Goal: Information Seeking & Learning: Learn about a topic

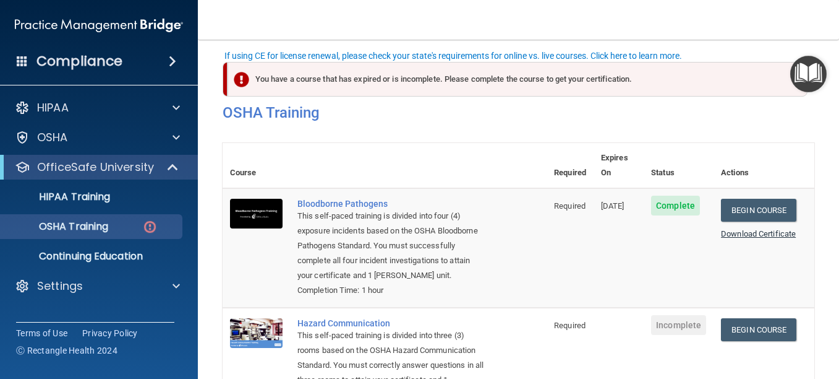
scroll to position [77, 0]
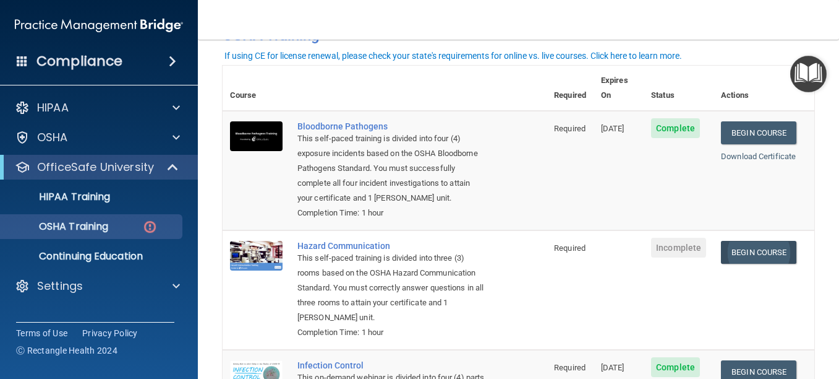
click at [751, 252] on link "Begin Course" at bounding box center [758, 252] width 75 height 23
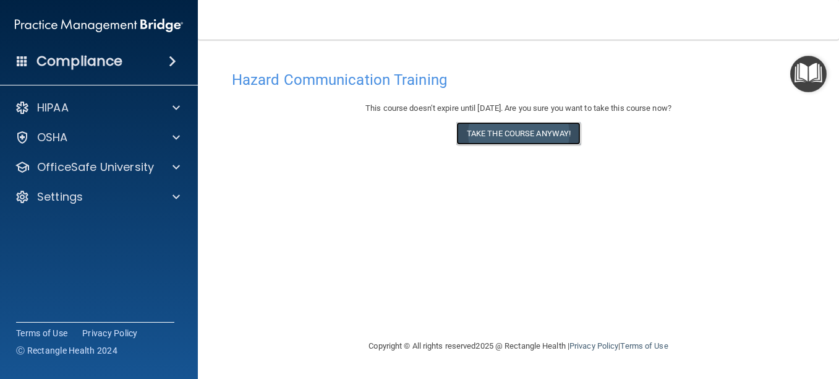
click at [522, 137] on button "Take the course anyway!" at bounding box center [518, 133] width 124 height 23
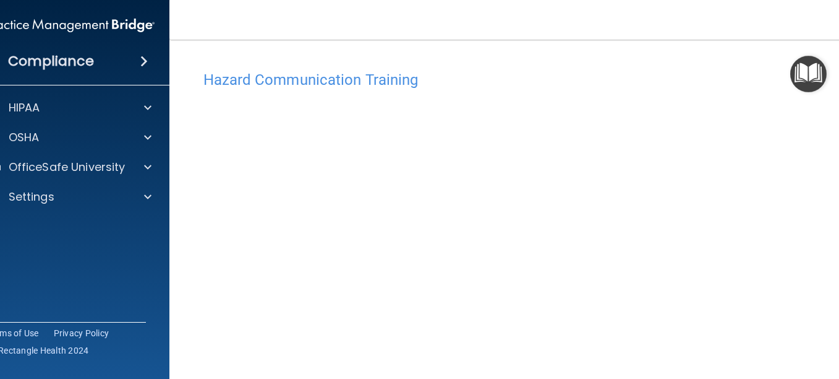
scroll to position [78, 0]
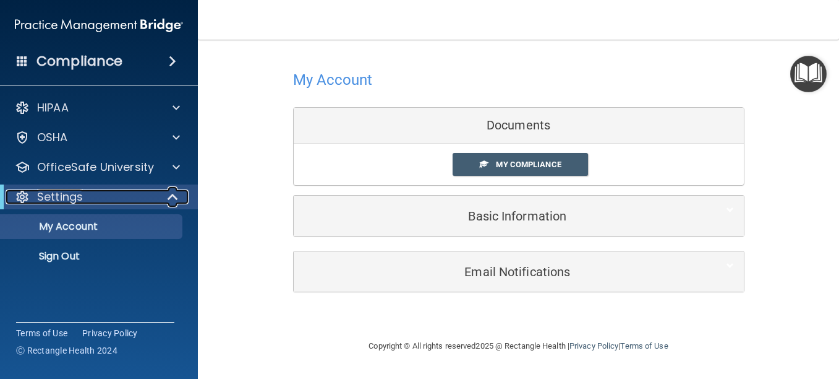
click at [75, 197] on p "Settings" at bounding box center [60, 196] width 46 height 15
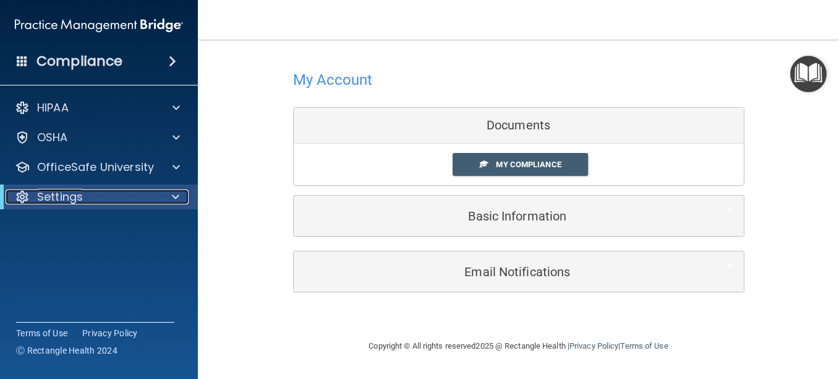
click at [75, 197] on p "Settings" at bounding box center [60, 196] width 46 height 15
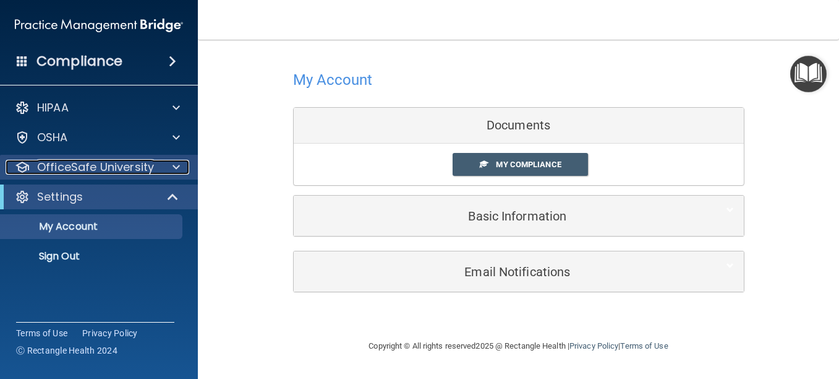
click at [116, 168] on p "OfficeSafe University" at bounding box center [95, 167] width 117 height 15
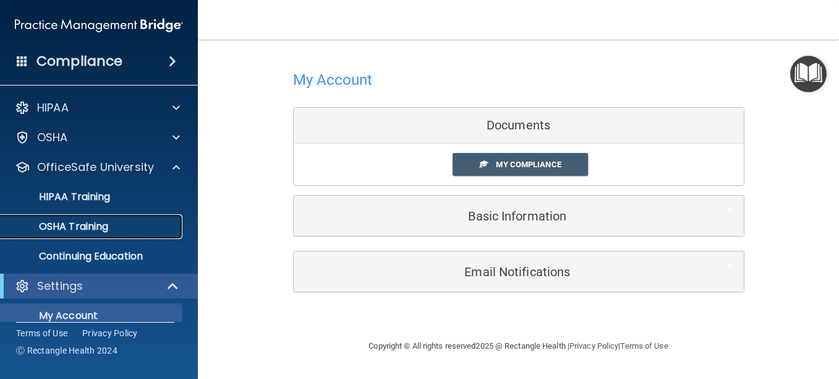
click at [92, 227] on p "OSHA Training" at bounding box center [58, 226] width 100 height 12
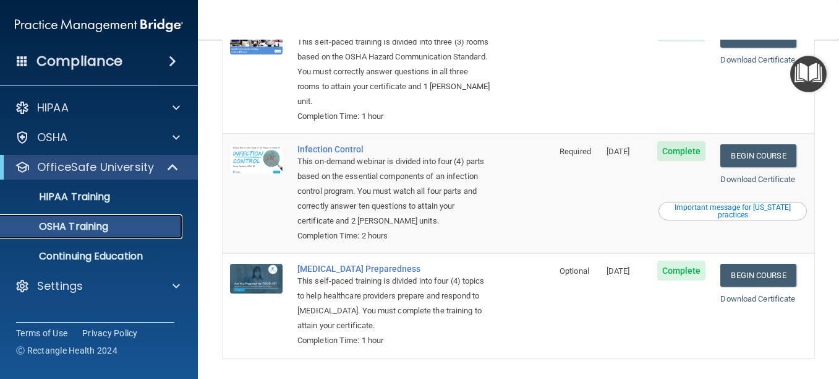
scroll to position [304, 0]
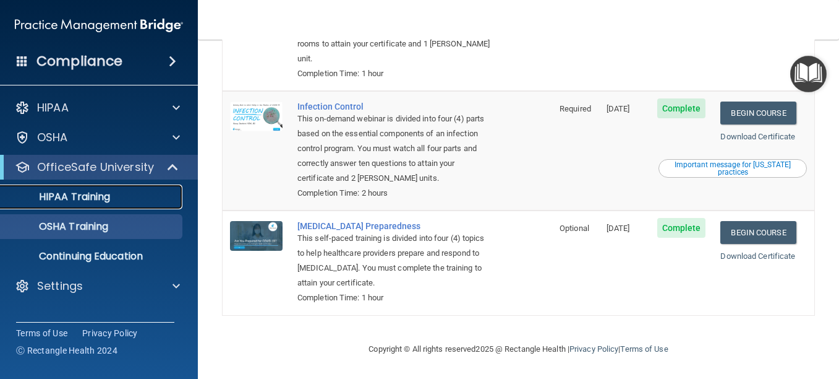
click at [69, 191] on p "HIPAA Training" at bounding box center [59, 196] width 102 height 12
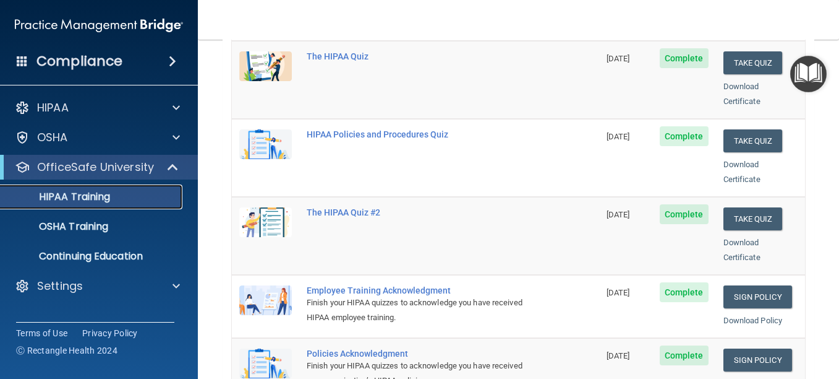
scroll to position [184, 0]
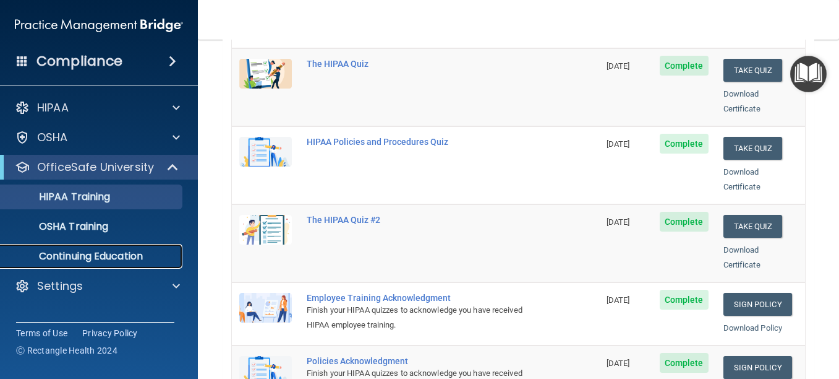
click at [113, 254] on p "Continuing Education" at bounding box center [92, 256] width 169 height 12
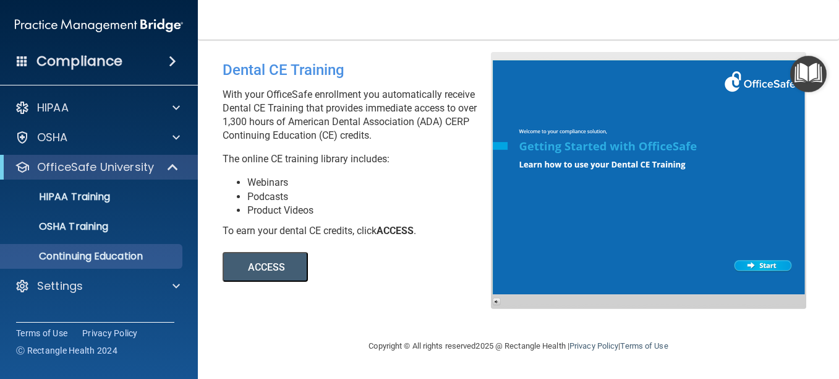
click at [169, 57] on span at bounding box center [172, 61] width 7 height 15
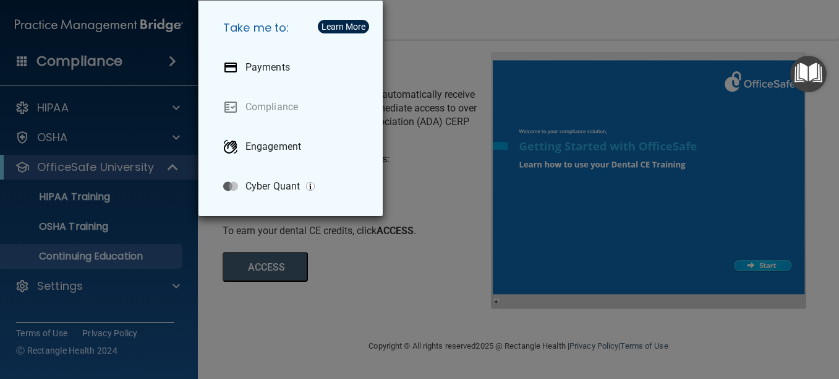
click at [159, 95] on div "Take me to: Payments Compliance Engagement Cyber Quant" at bounding box center [419, 189] width 839 height 379
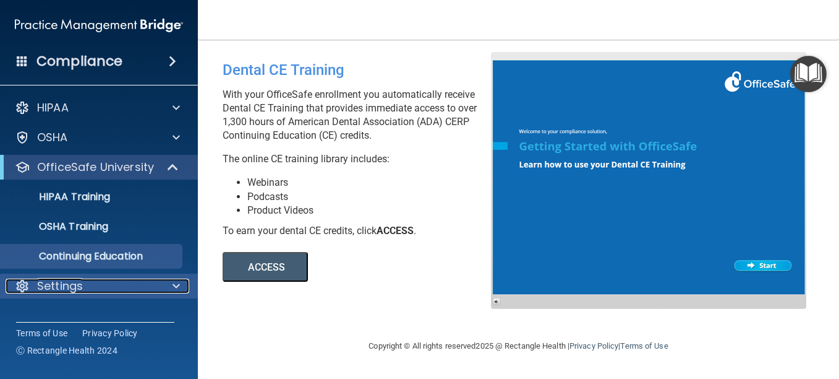
click at [109, 284] on div "Settings" at bounding box center [82, 285] width 153 height 15
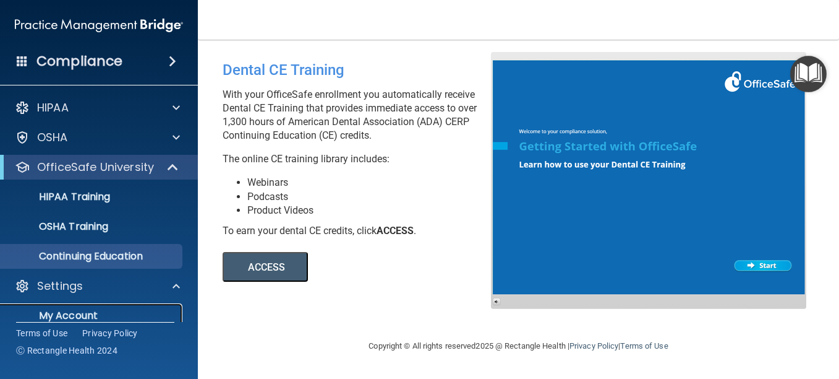
click at [98, 312] on p "My Account" at bounding box center [92, 315] width 169 height 12
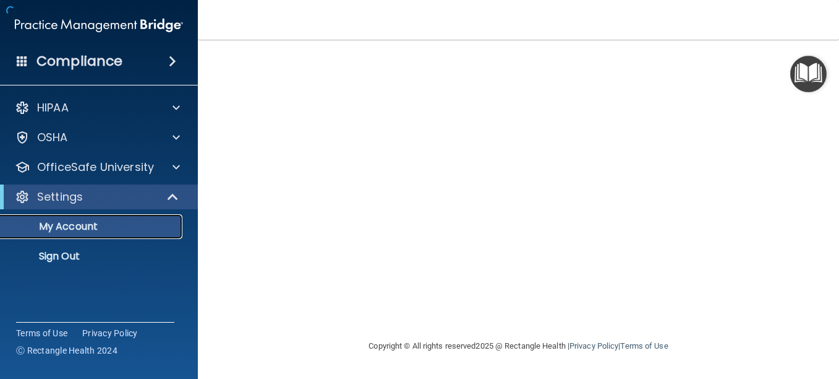
click at [93, 223] on p "My Account" at bounding box center [92, 226] width 169 height 12
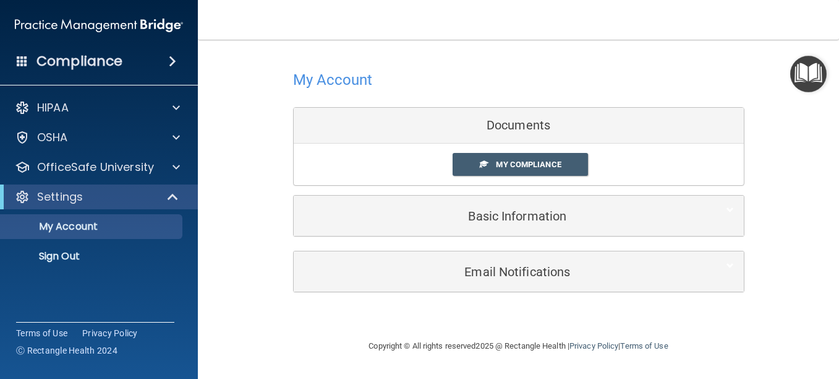
click at [536, 124] on div "Documents" at bounding box center [519, 126] width 450 height 36
click at [536, 166] on span "My Compliance" at bounding box center [528, 164] width 65 height 9
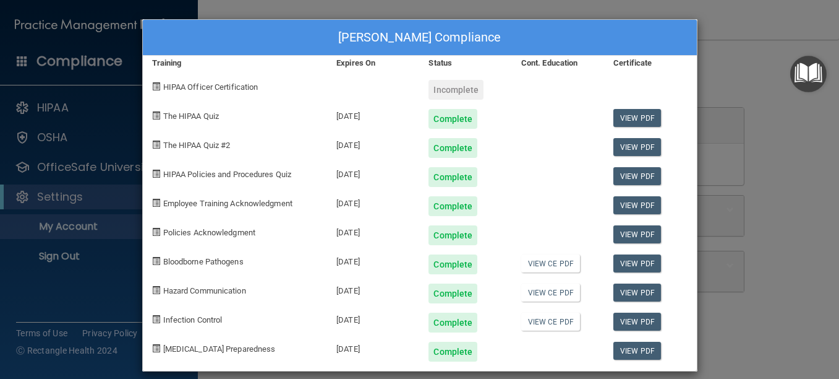
click at [445, 89] on div "Incomplete" at bounding box center [456, 90] width 55 height 20
click at [756, 111] on div "Jeannie Cordova's Compliance Training Expires On Status Cont. Education Certifi…" at bounding box center [419, 189] width 839 height 379
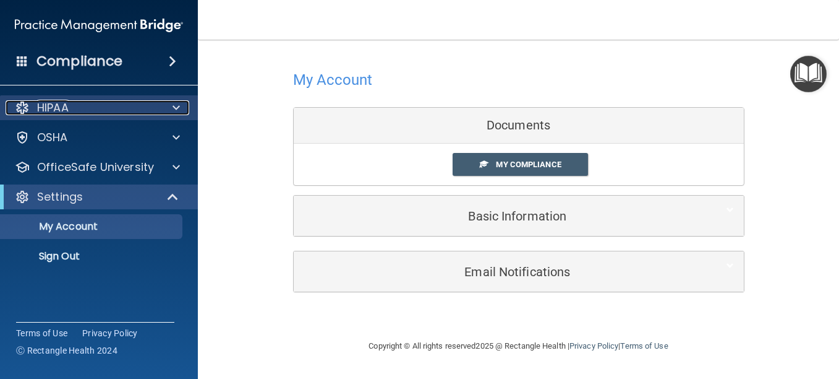
click at [52, 102] on p "HIPAA" at bounding box center [53, 107] width 32 height 15
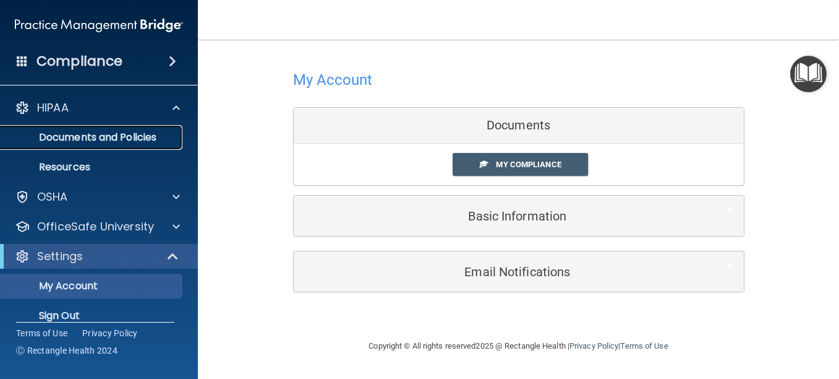
click at [119, 139] on p "Documents and Policies" at bounding box center [92, 137] width 169 height 12
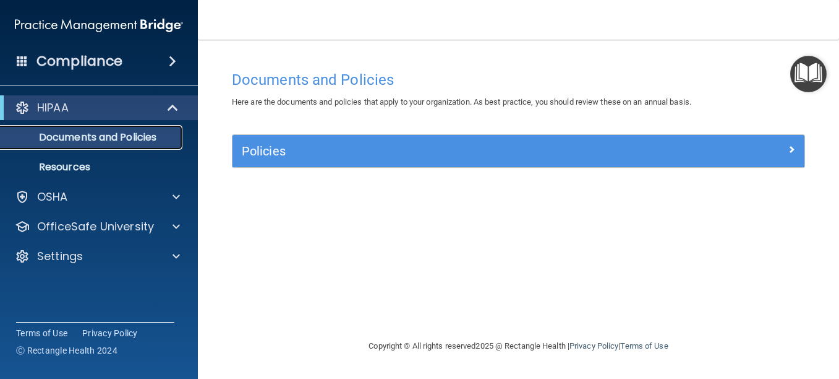
click at [119, 139] on p "Documents and Policies" at bounding box center [92, 137] width 169 height 12
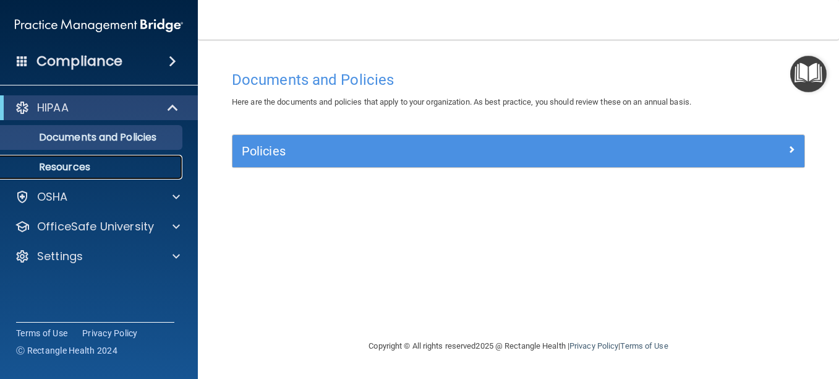
click at [102, 163] on p "Resources" at bounding box center [92, 167] width 169 height 12
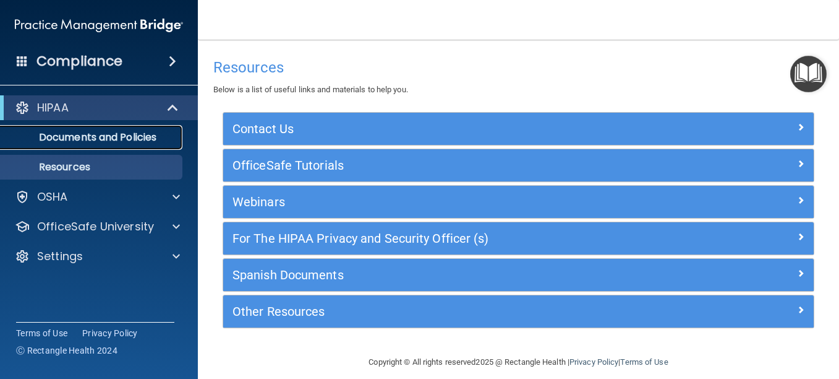
click at [139, 132] on p "Documents and Policies" at bounding box center [92, 137] width 169 height 12
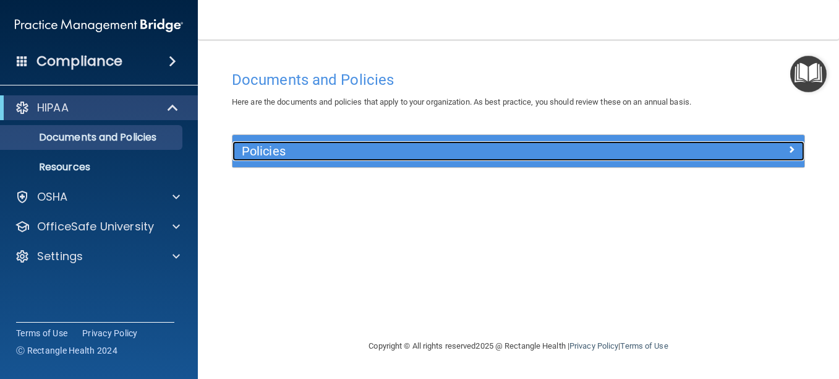
click at [335, 152] on h5 "Policies" at bounding box center [447, 151] width 411 height 14
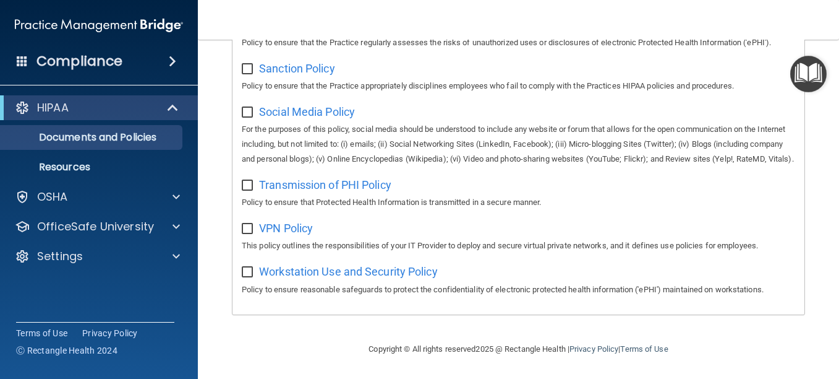
scroll to position [980, 0]
click at [133, 136] on p "Documents and Policies" at bounding box center [92, 137] width 169 height 12
click at [121, 173] on p "Resources" at bounding box center [92, 167] width 169 height 12
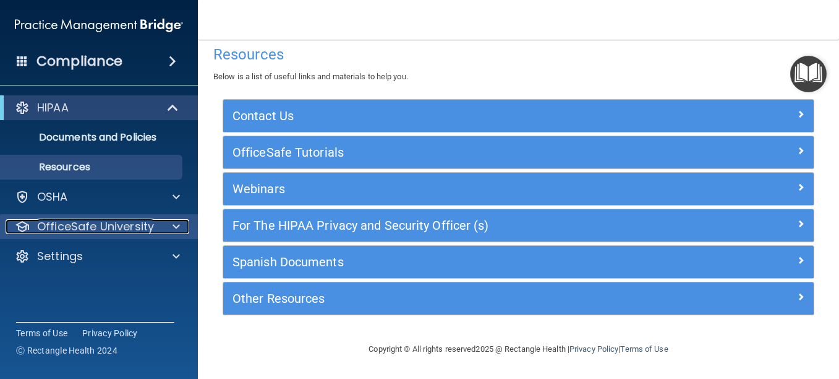
click at [151, 226] on p "OfficeSafe University" at bounding box center [95, 226] width 117 height 15
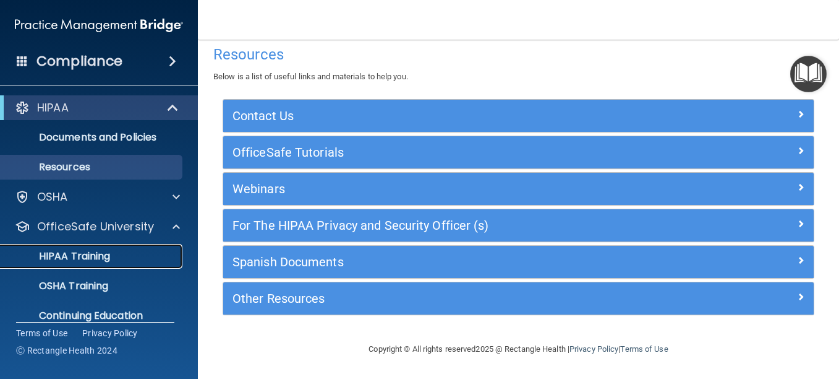
click at [89, 254] on p "HIPAA Training" at bounding box center [59, 256] width 102 height 12
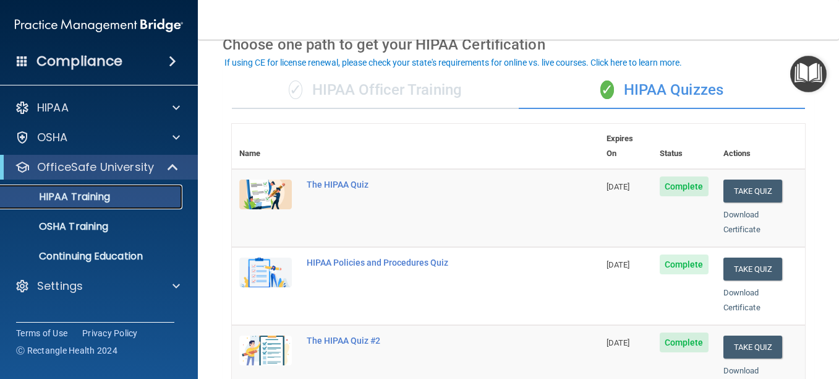
scroll to position [66, 0]
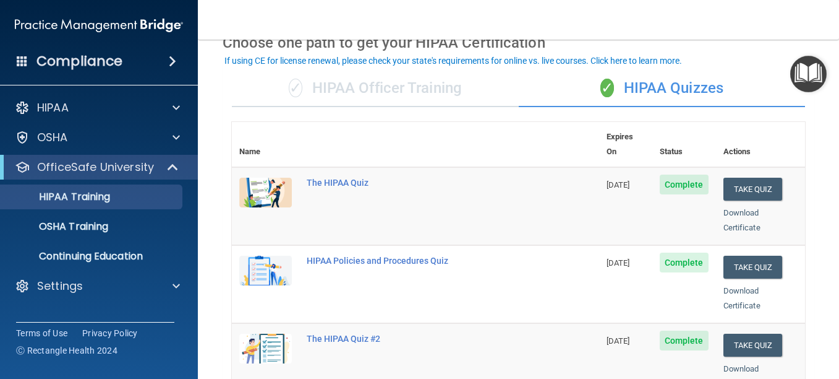
click at [399, 93] on div "✓ HIPAA Officer Training" at bounding box center [375, 88] width 287 height 37
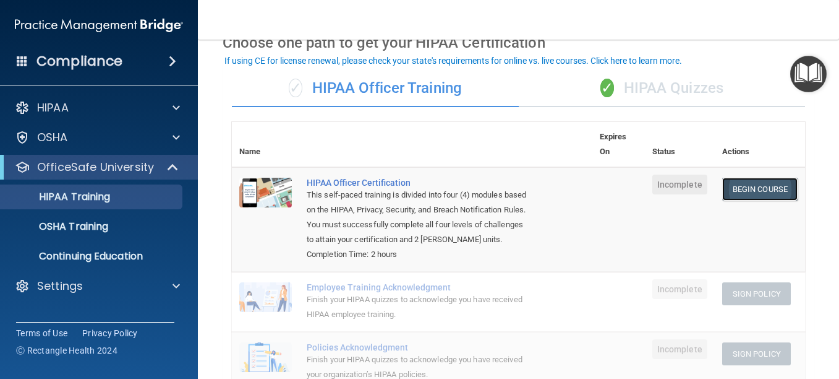
click at [734, 190] on link "Begin Course" at bounding box center [759, 189] width 75 height 23
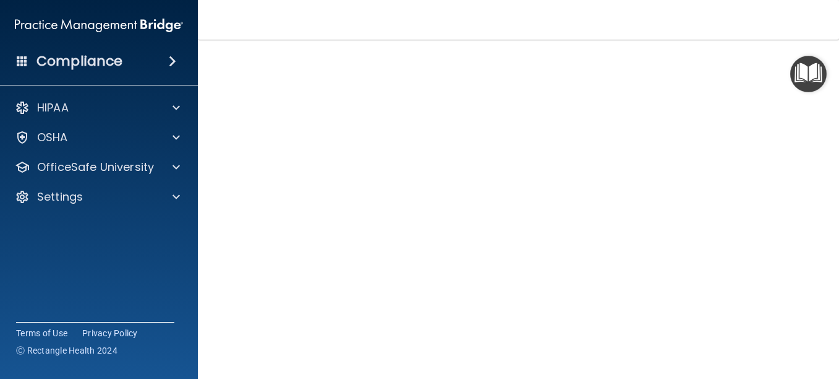
scroll to position [77, 0]
drag, startPoint x: 817, startPoint y: 323, endPoint x: 815, endPoint y: 333, distance: 10.2
click at [815, 333] on main "HIPAA Officer Certification This course doesn’t expire until . Are you sure you…" at bounding box center [518, 209] width 641 height 339
